Goal: Information Seeking & Learning: Understand process/instructions

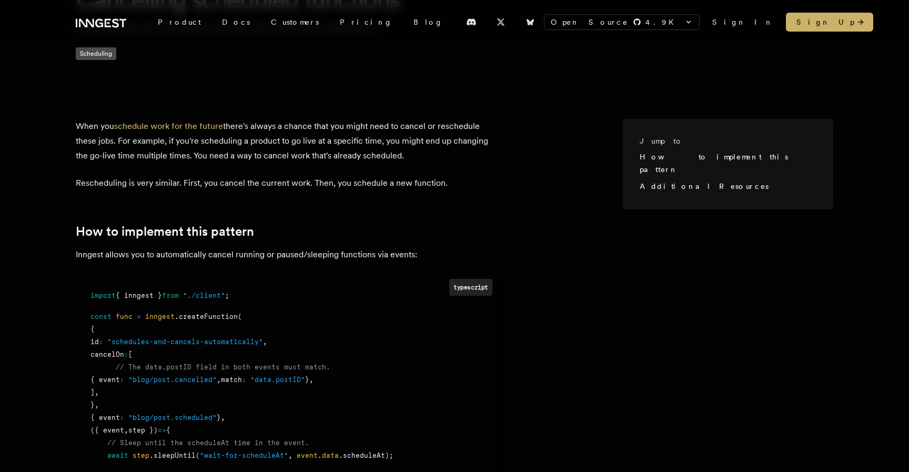
scroll to position [146, 0]
drag, startPoint x: 154, startPoint y: 312, endPoint x: 225, endPoint y: 312, distance: 71.0
click at [225, 312] on div "const func = inngest .createFunction (" at bounding box center [285, 315] width 391 height 13
click at [208, 316] on span ".createFunction" at bounding box center [206, 315] width 63 height 8
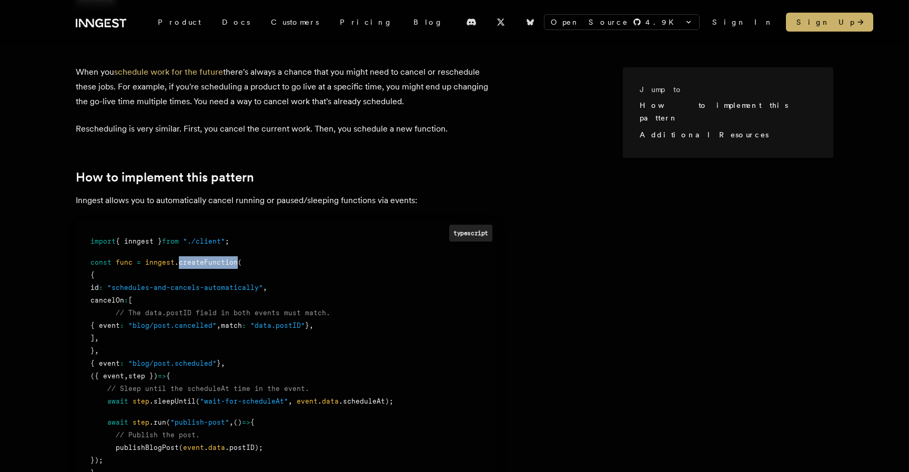
scroll to position [201, 0]
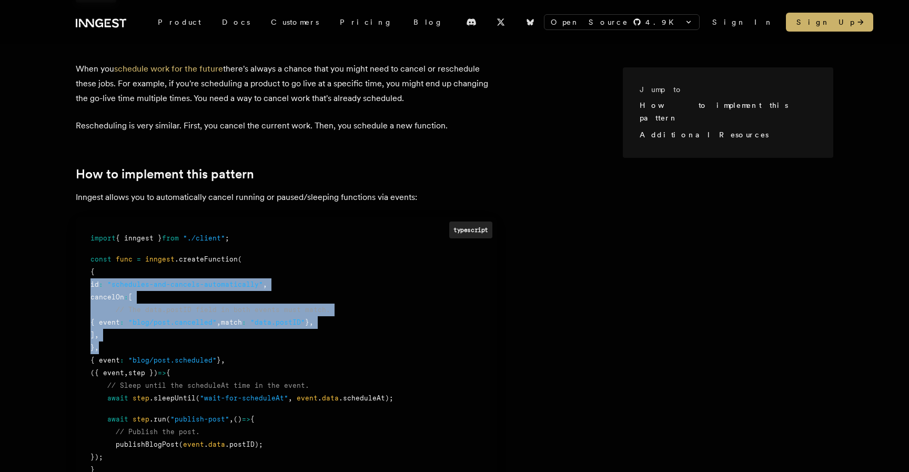
drag, startPoint x: 90, startPoint y: 289, endPoint x: 164, endPoint y: 351, distance: 96.2
click at [164, 351] on div "import { inngest } from "./client" ; const func = inngest .createFunction ( { i…" at bounding box center [285, 360] width 391 height 257
click at [164, 351] on div "} ," at bounding box center [285, 347] width 391 height 13
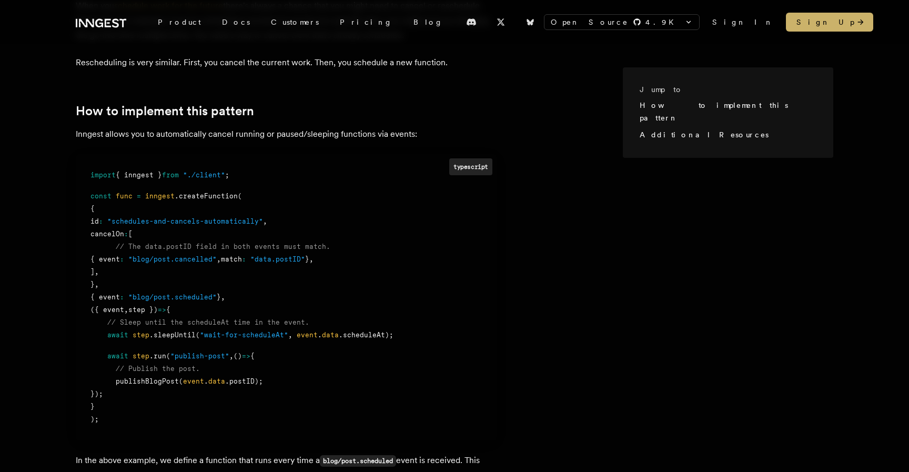
scroll to position [272, 0]
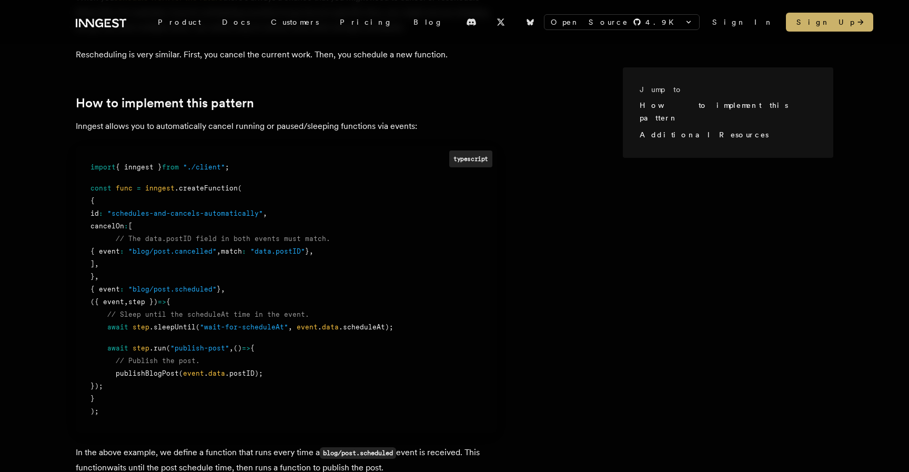
click at [258, 278] on div "} ," at bounding box center [285, 276] width 391 height 13
drag, startPoint x: 155, startPoint y: 250, endPoint x: 232, endPoint y: 251, distance: 77.3
click at [217, 251] on span ""blog/post.cancelled"" at bounding box center [172, 251] width 88 height 8
click at [181, 251] on span ""blog/post.cancelled"" at bounding box center [172, 251] width 88 height 8
drag, startPoint x: 181, startPoint y: 251, endPoint x: 210, endPoint y: 251, distance: 28.9
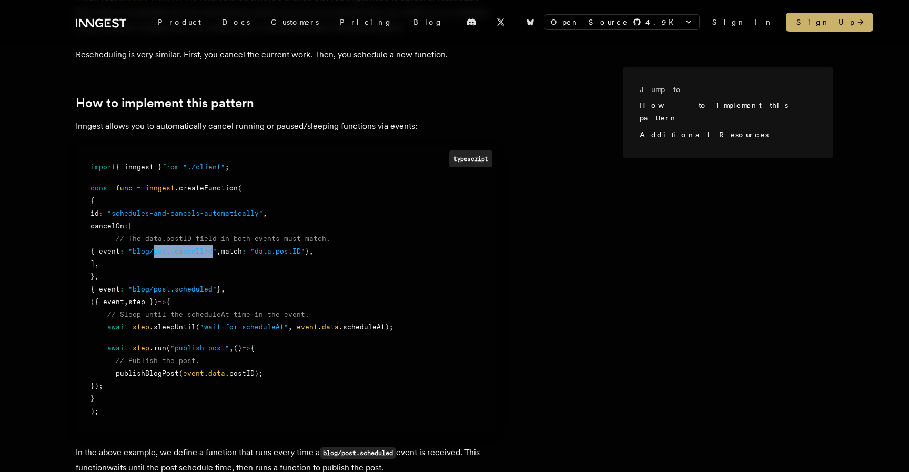
click at [210, 251] on span ""blog/post.cancelled"" at bounding box center [172, 251] width 88 height 8
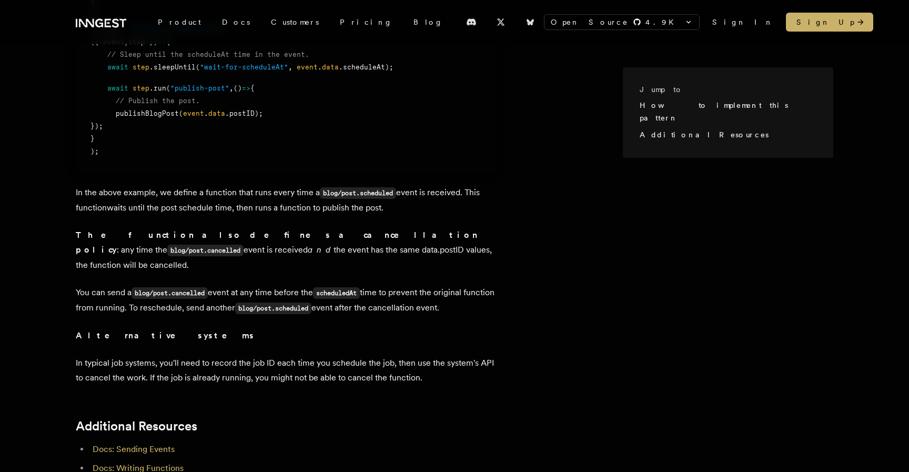
scroll to position [288, 0]
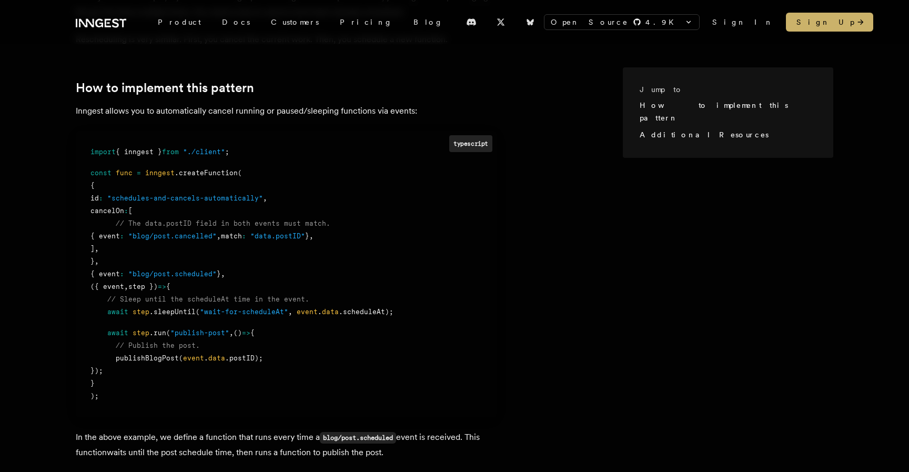
click at [417, 155] on div "import { inngest } from "./client" ;" at bounding box center [285, 152] width 391 height 13
